Goal: Task Accomplishment & Management: Use online tool/utility

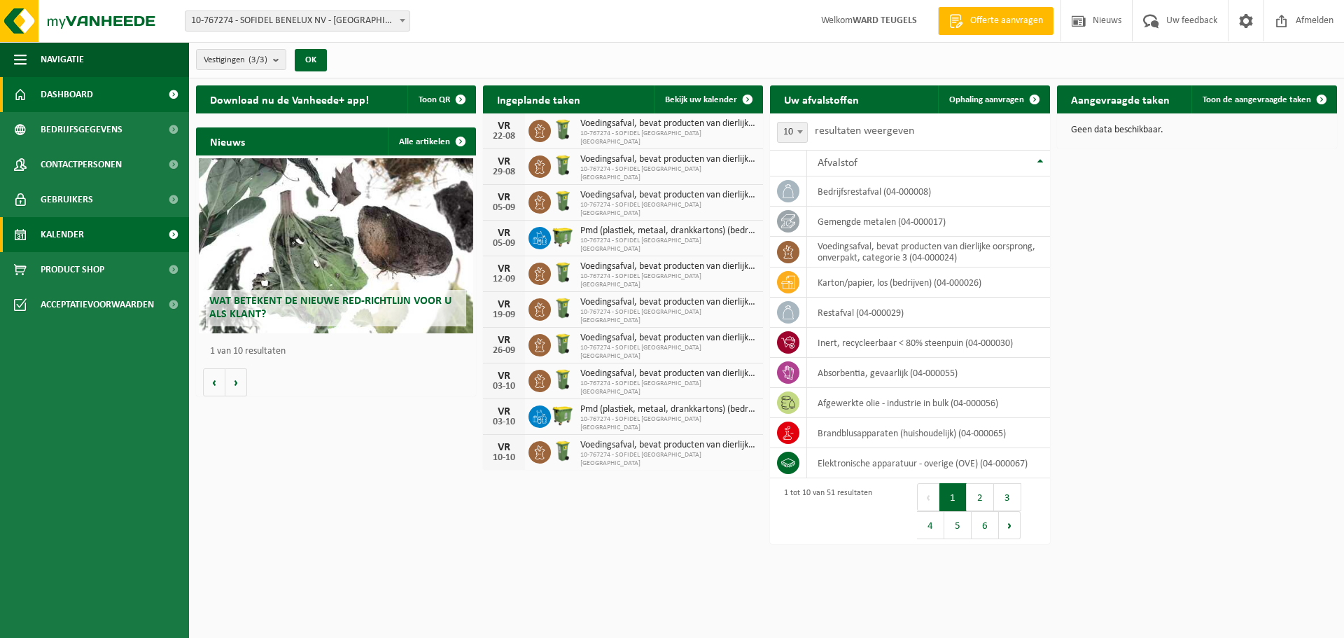
click at [63, 235] on span "Kalender" at bounding box center [62, 234] width 43 height 35
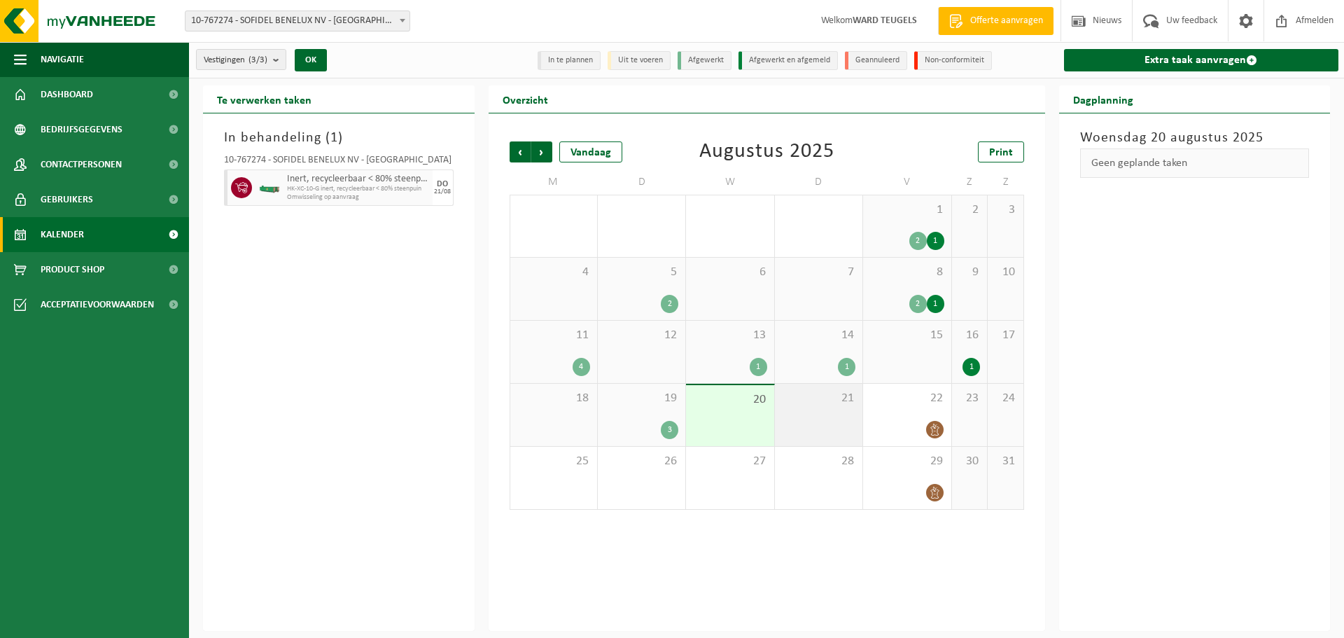
click at [825, 410] on div "21" at bounding box center [819, 415] width 88 height 62
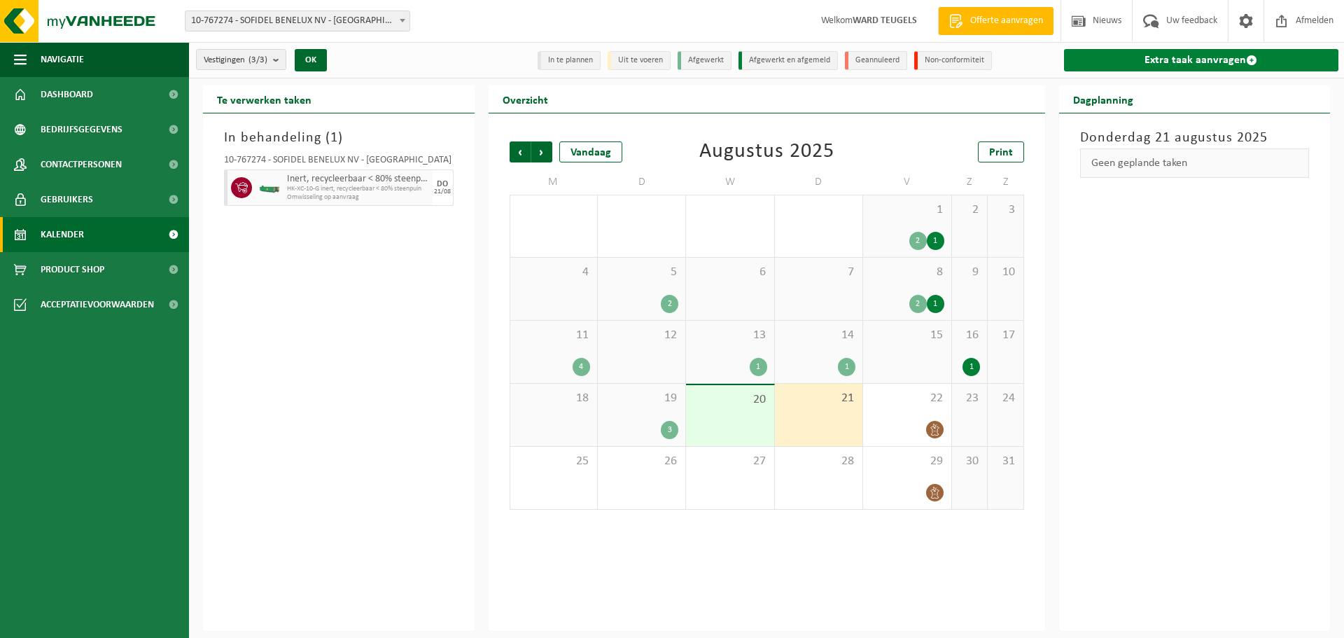
click at [1155, 61] on link "Extra taak aanvragen" at bounding box center [1201, 60] width 275 height 22
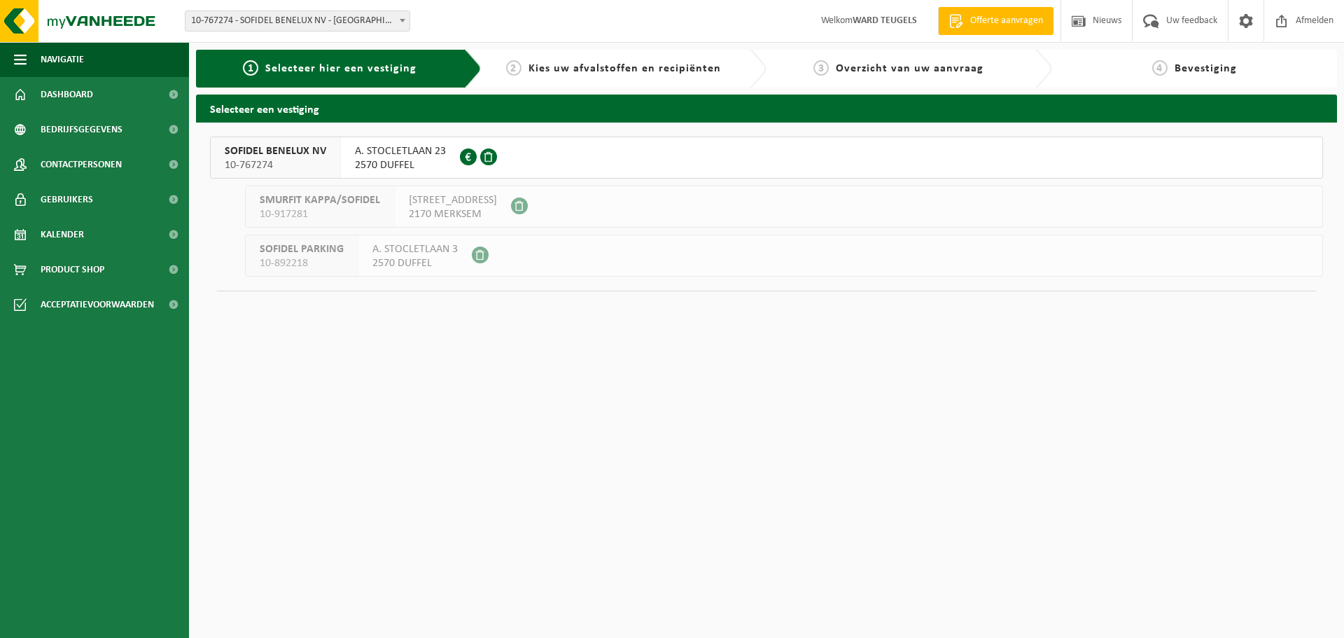
click at [239, 148] on span "SOFIDEL BENELUX NV" at bounding box center [276, 151] width 102 height 14
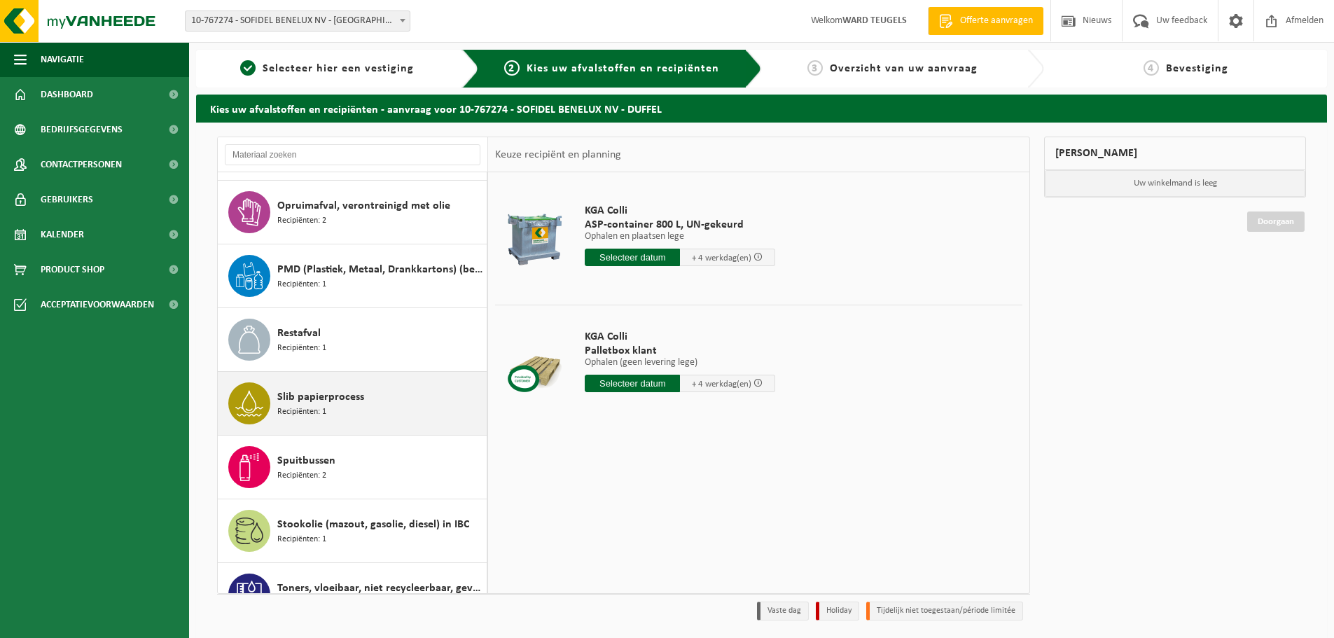
click at [334, 393] on span "Slib papierprocess" at bounding box center [320, 397] width 87 height 17
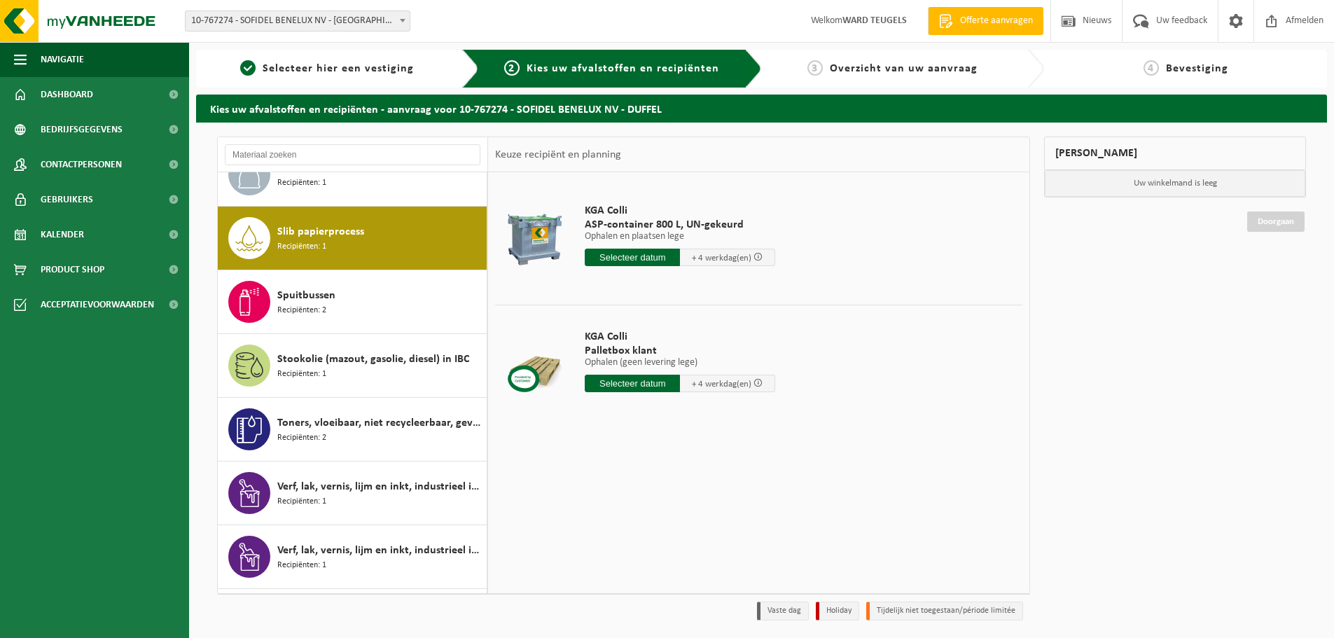
scroll to position [2230, 0]
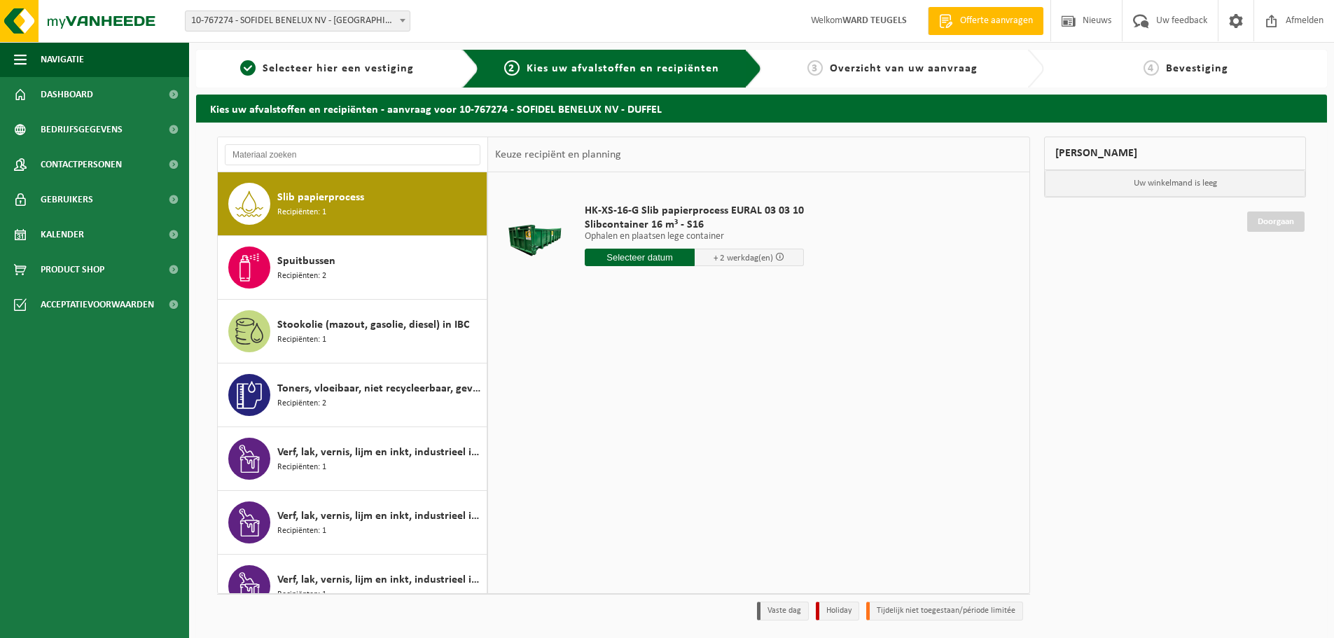
click at [634, 254] on input "text" at bounding box center [640, 258] width 110 height 18
click at [673, 403] on div "21" at bounding box center [672, 404] width 25 height 22
type input "Van 2025-08-21"
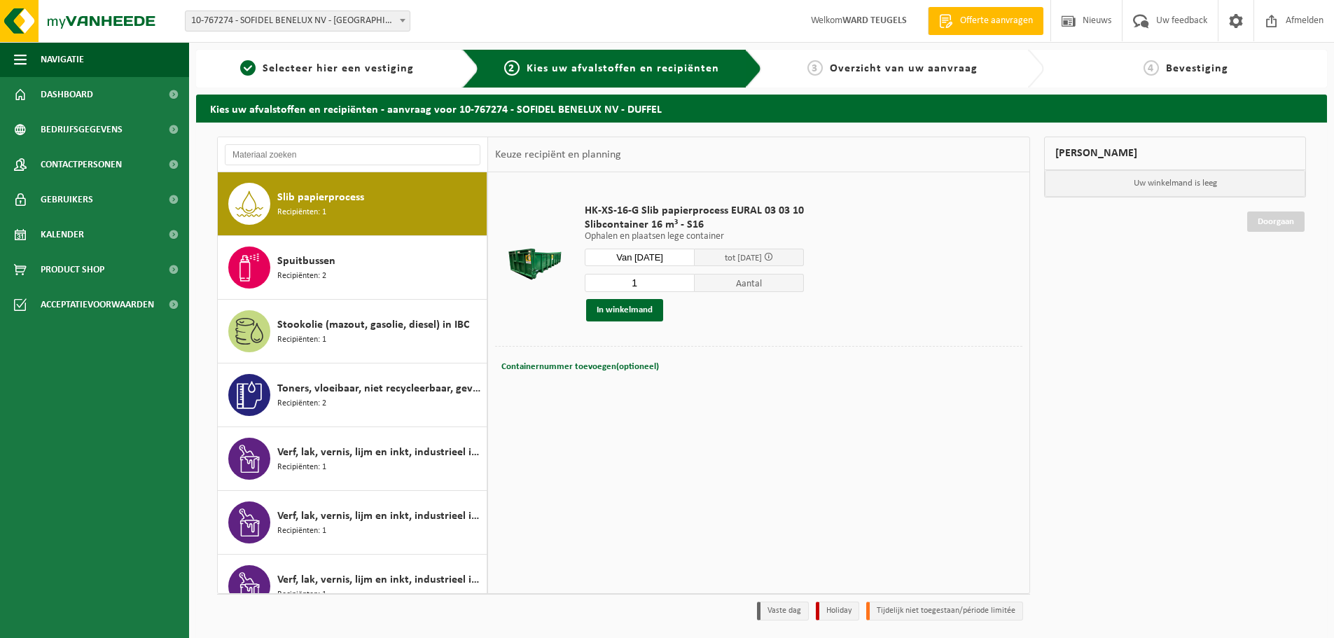
drag, startPoint x: 650, startPoint y: 279, endPoint x: 579, endPoint y: 282, distance: 71.5
click at [579, 282] on div "HK-XS-16-G Slib papierprocess EURAL 03 03 10 Slibcontainer 16 m³ - S16 Ophalen …" at bounding box center [694, 263] width 233 height 146
type input "2"
click at [629, 302] on button "In winkelmand" at bounding box center [624, 310] width 77 height 22
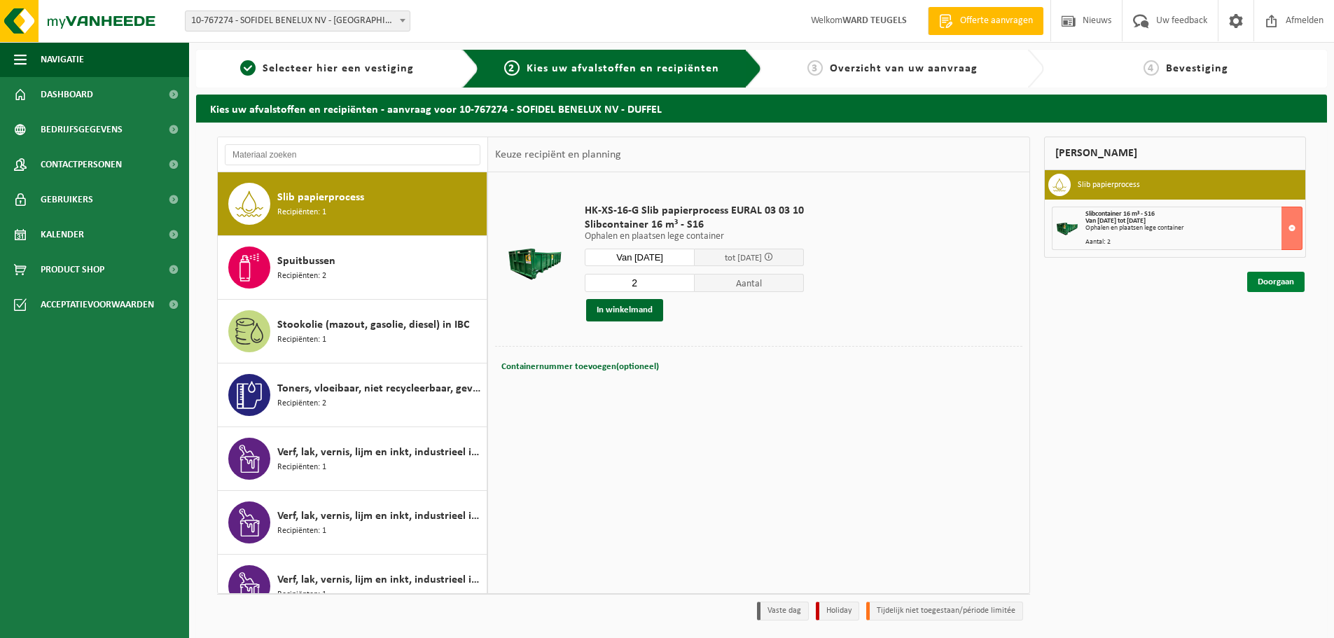
click at [1278, 280] on link "Doorgaan" at bounding box center [1275, 282] width 57 height 20
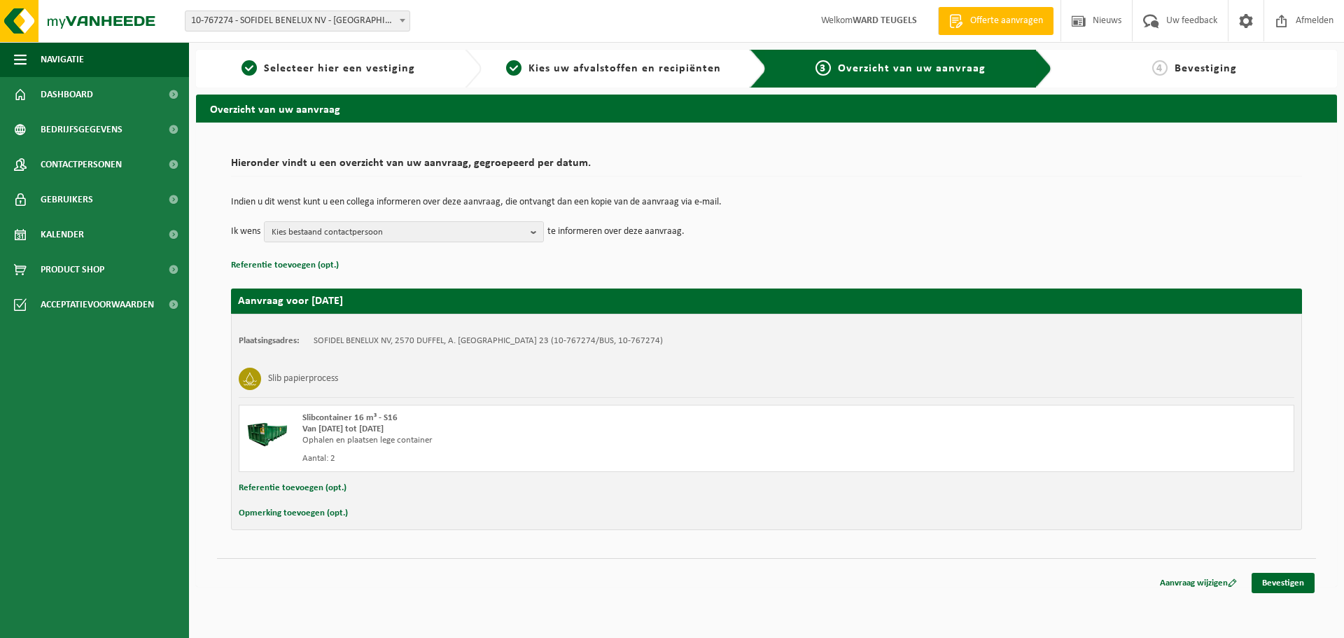
click at [298, 515] on button "Opmerking toevoegen (opt.)" at bounding box center [293, 513] width 109 height 18
click at [366, 513] on input "text" at bounding box center [793, 514] width 973 height 21
type input "Graag eerste werk aub?"
click at [1285, 581] on link "Bevestigen" at bounding box center [1283, 585] width 63 height 20
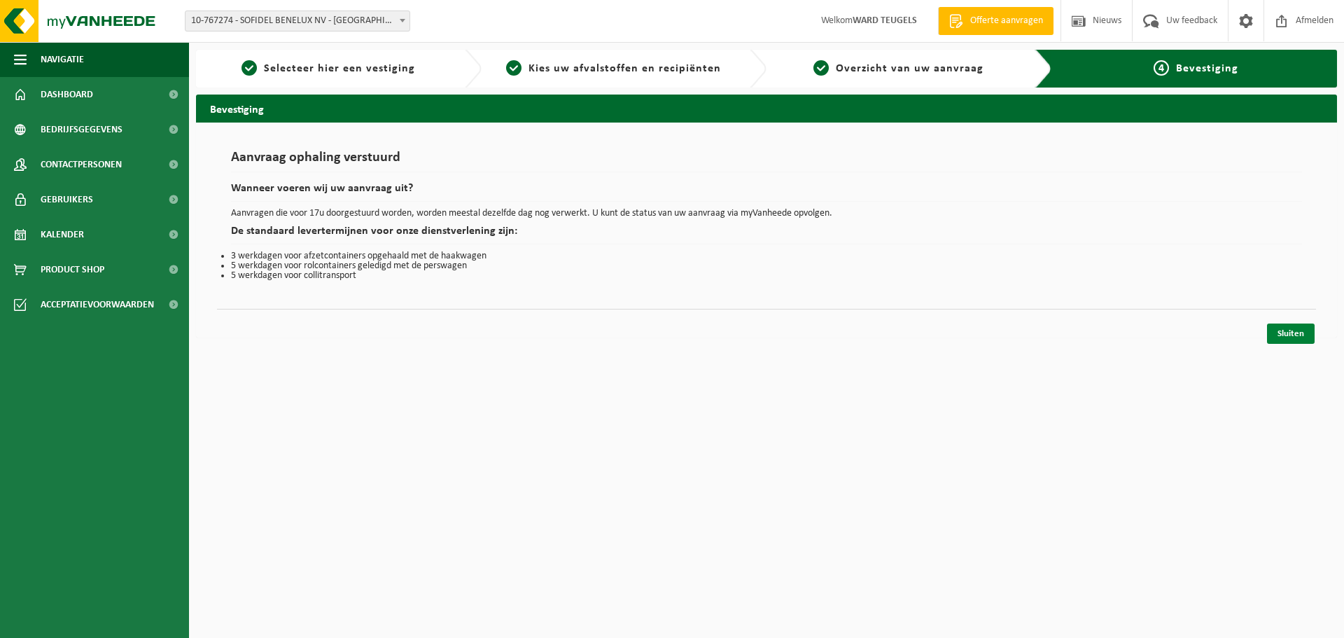
click at [1279, 335] on link "Sluiten" at bounding box center [1291, 333] width 48 height 20
